Goal: Task Accomplishment & Management: Manage account settings

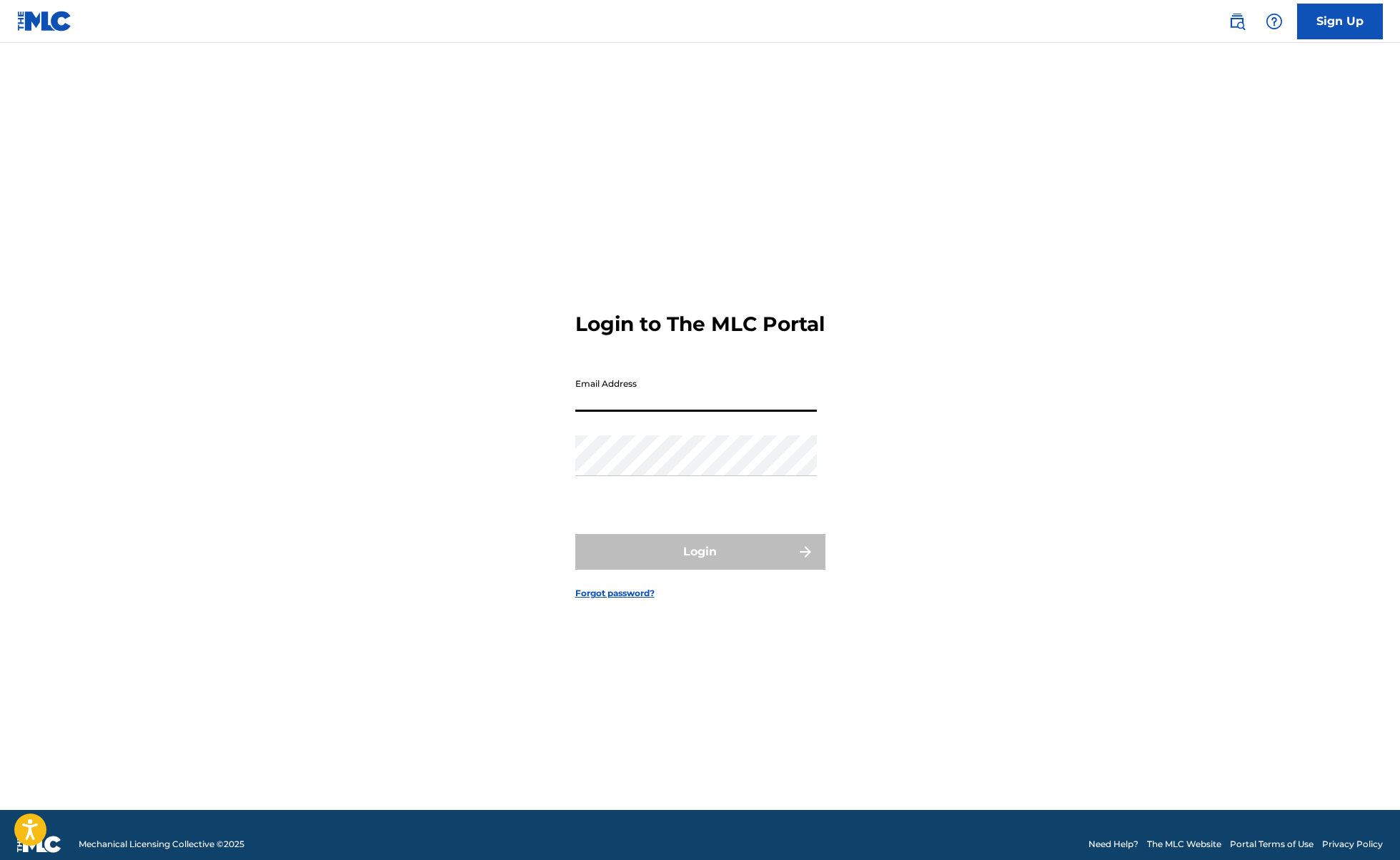
click at [666, 405] on input "Email Address" at bounding box center [696, 391] width 241 height 40
type input "[DOMAIN_NAME][EMAIL_ADDRESS][DOMAIN_NAME]"
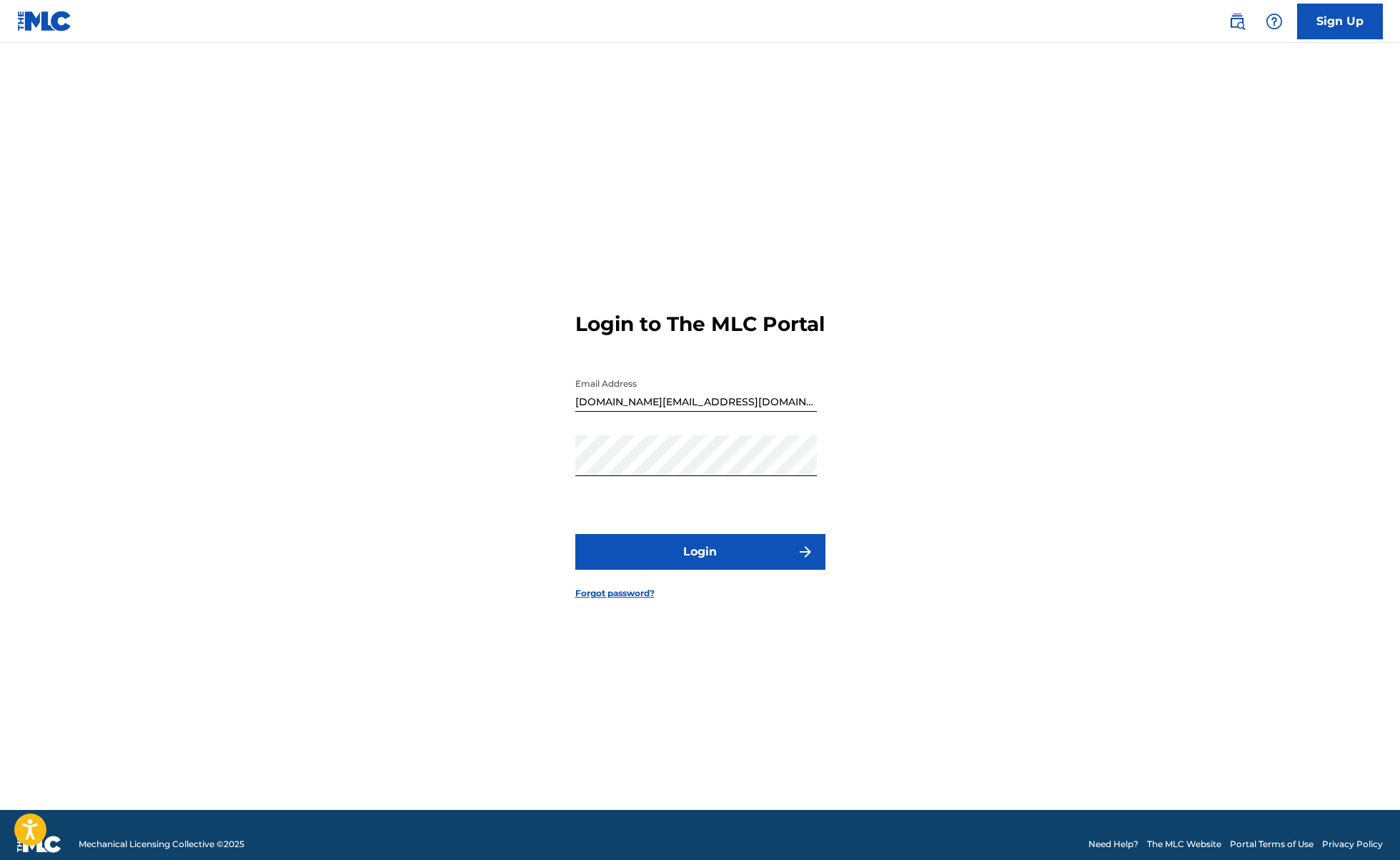
click at [689, 551] on button "Login" at bounding box center [700, 552] width 250 height 36
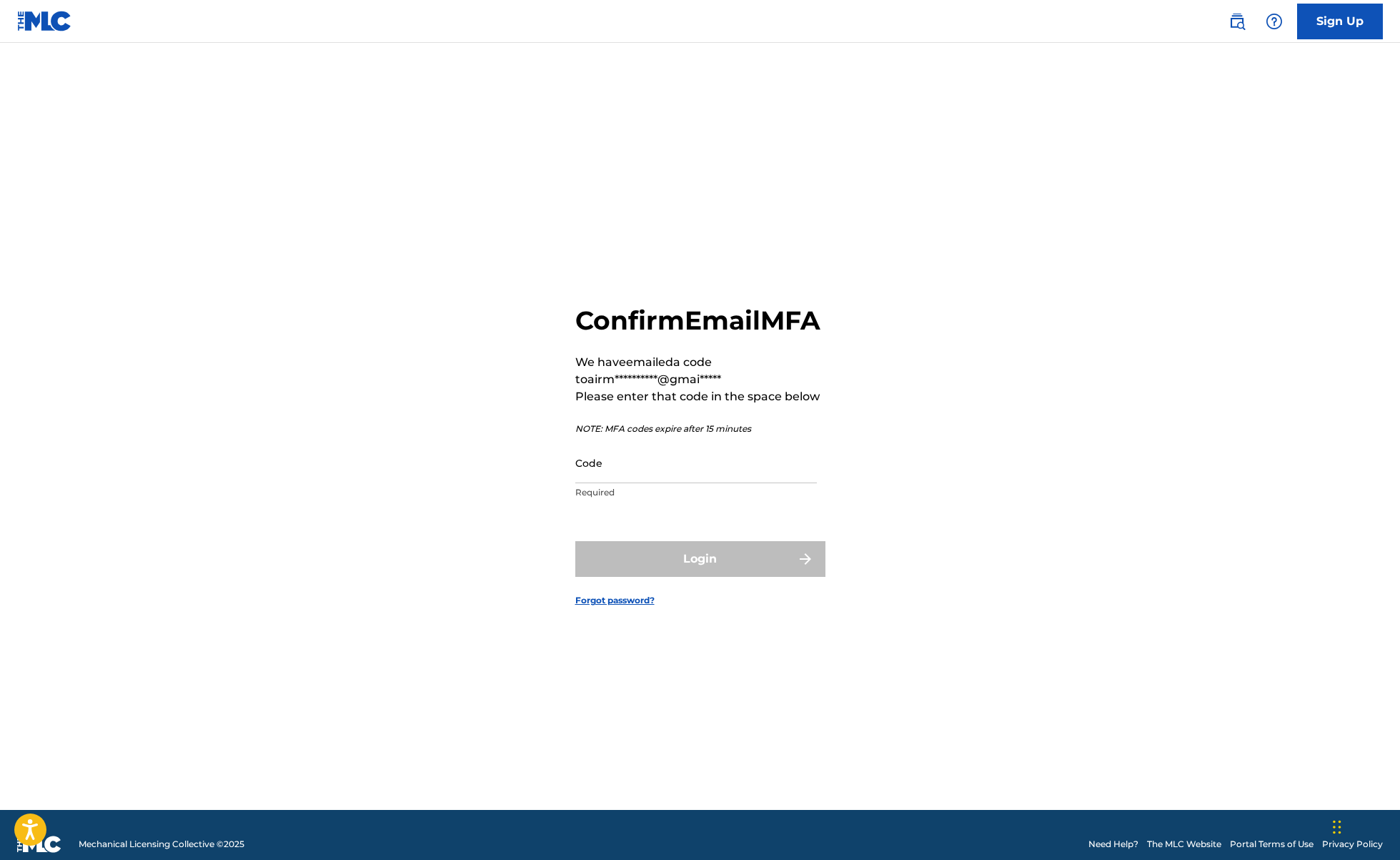
click at [663, 481] on input "Code" at bounding box center [696, 462] width 241 height 40
paste input "628799"
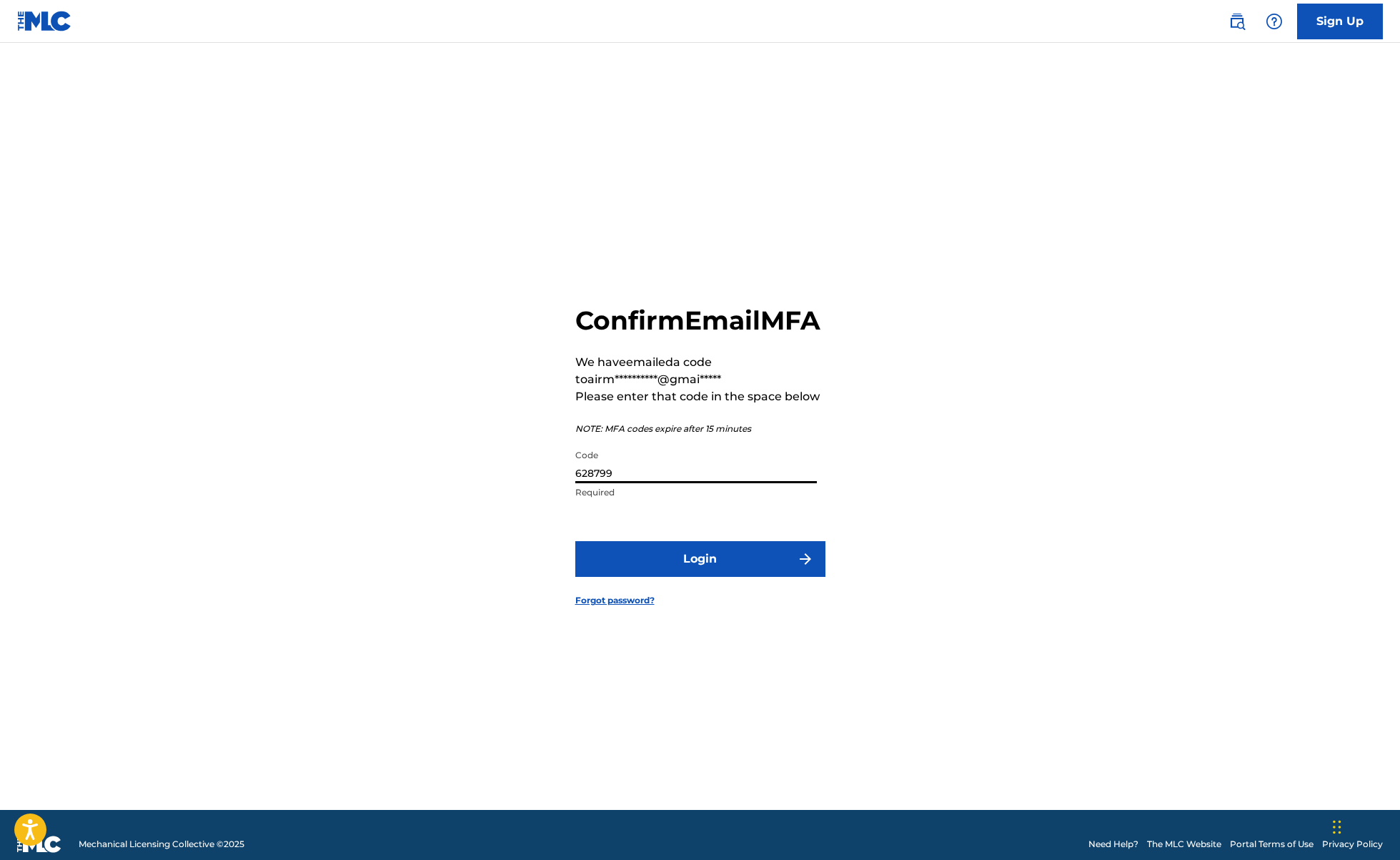
type input "628799"
click at [714, 576] on button "Login" at bounding box center [700, 559] width 250 height 36
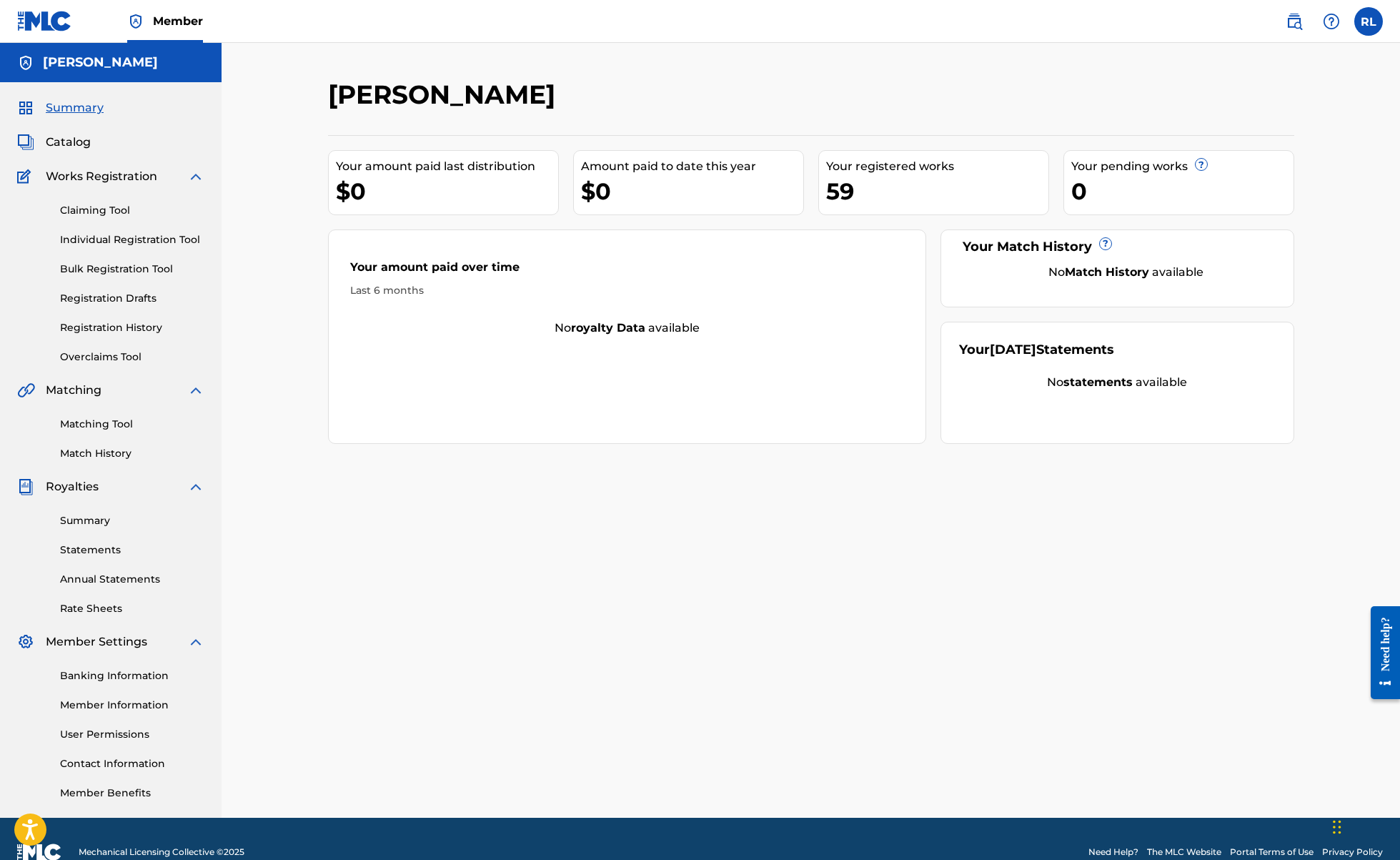
click at [843, 603] on div "[PERSON_NAME] Your amount paid last distribution $0 Amount paid to date this ye…" at bounding box center [811, 448] width 1001 height 739
click at [622, 486] on div "[PERSON_NAME] Your amount paid last distribution $0 Amount paid to date this ye…" at bounding box center [811, 448] width 1001 height 739
